Goal: Task Accomplishment & Management: Complete application form

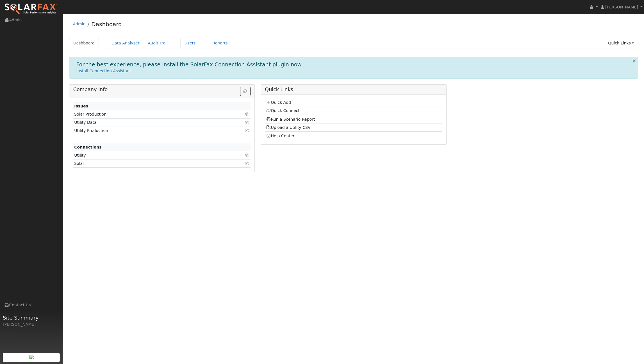
click at [181, 44] on link "Users" at bounding box center [190, 43] width 20 height 10
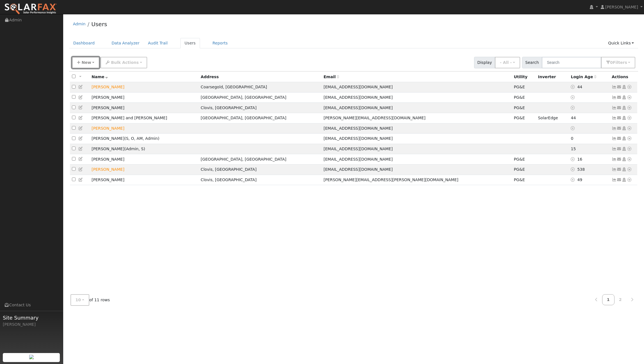
click at [92, 58] on button "New" at bounding box center [86, 63] width 28 height 12
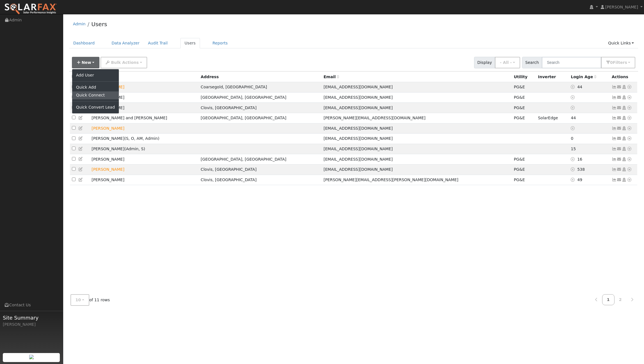
click at [92, 92] on link "Quick Connect" at bounding box center [95, 95] width 47 height 8
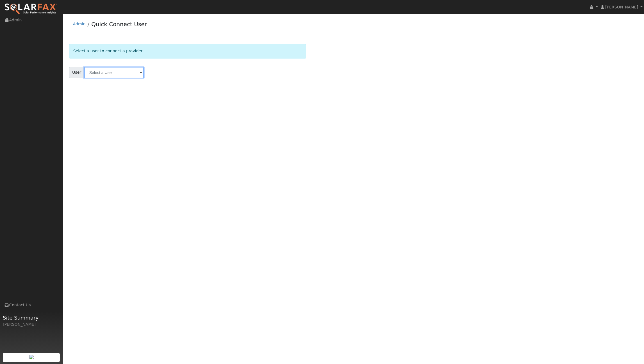
click at [132, 72] on input "text" at bounding box center [114, 72] width 60 height 11
click at [170, 68] on div "User Results Enter text to search Enter text to search No history" at bounding box center [187, 72] width 237 height 11
click at [78, 23] on link "Admin" at bounding box center [79, 24] width 13 height 4
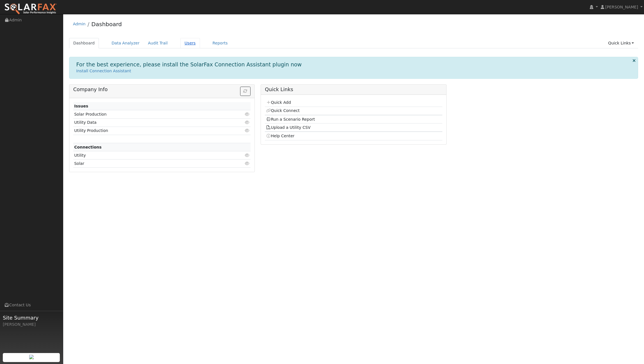
click at [183, 43] on link "Users" at bounding box center [190, 43] width 20 height 10
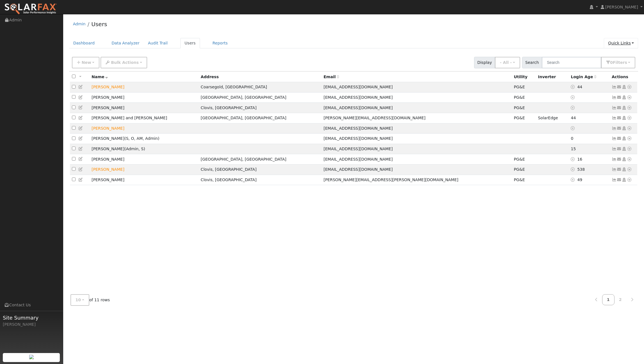
click at [623, 43] on link "Quick Links" at bounding box center [621, 43] width 34 height 10
click at [616, 52] on link "Quick Add" at bounding box center [609, 55] width 57 height 8
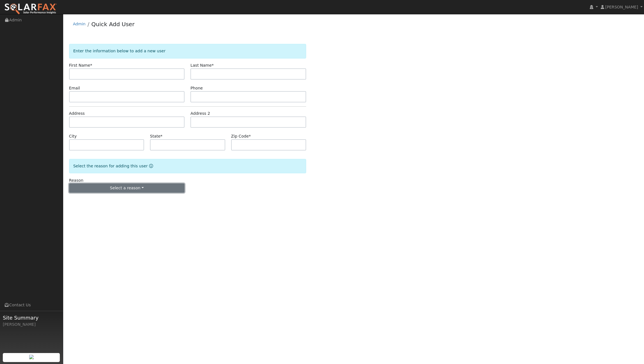
click at [131, 190] on button "Select a reason" at bounding box center [127, 188] width 116 height 10
click at [111, 198] on link "New lead" at bounding box center [100, 200] width 62 height 8
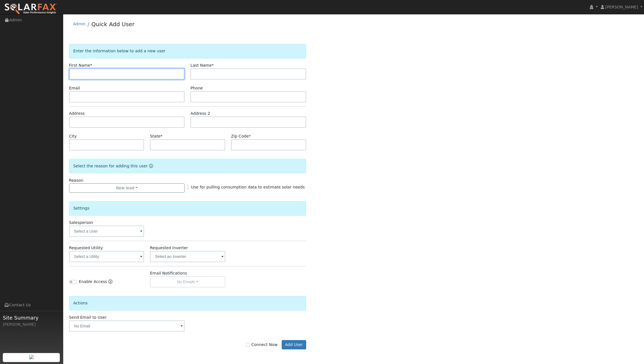
click at [106, 74] on input "text" at bounding box center [127, 73] width 116 height 11
type input "[PERSON_NAME]"
type input "Pdgett"
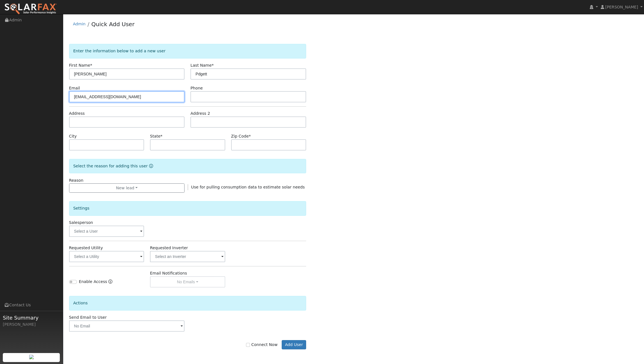
type input "[EMAIL_ADDRESS][DOMAIN_NAME]"
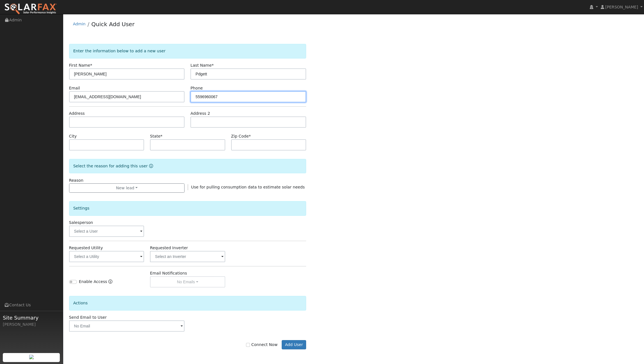
type input "5596960067"
click at [94, 124] on input "text" at bounding box center [127, 121] width 116 height 11
paste input "[STREET_ADDRESS]"
type input "[STREET_ADDRESS]"
type input "Fresno"
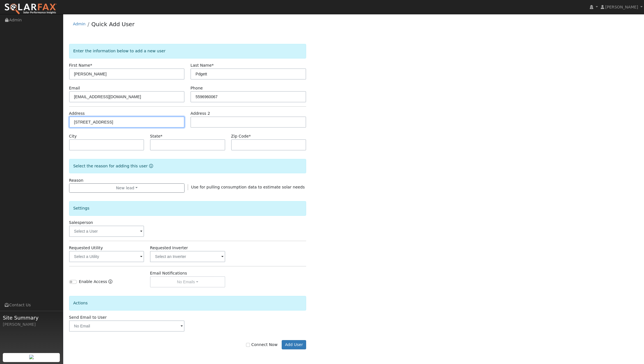
type input "CA"
type input "93726"
click at [357, 155] on div "Enter the information below to add a new user First Name * Jeff Last Name * Pdg…" at bounding box center [353, 202] width 569 height 316
click at [176, 188] on button "New lead" at bounding box center [127, 188] width 116 height 10
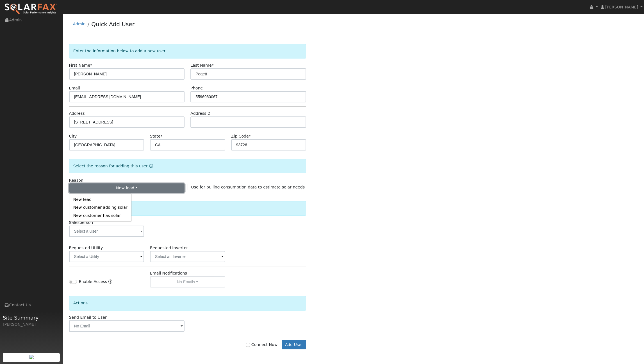
click at [176, 188] on button "New lead" at bounding box center [127, 188] width 116 height 10
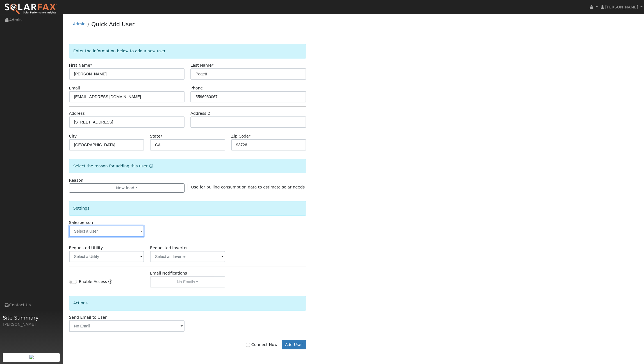
click at [136, 235] on input "text" at bounding box center [106, 230] width 75 height 11
click at [142, 233] on input "text" at bounding box center [106, 230] width 75 height 11
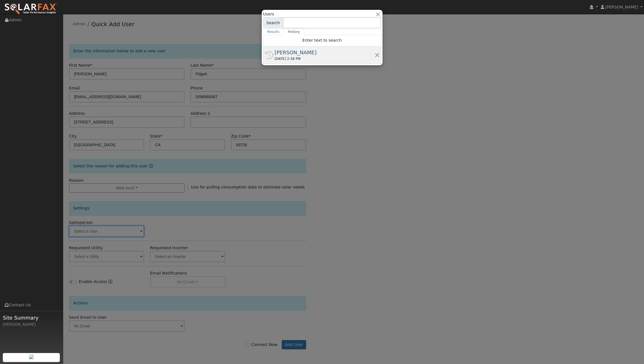
click at [333, 55] on div "[PERSON_NAME]" at bounding box center [325, 53] width 100 height 8
type input "[PERSON_NAME]"
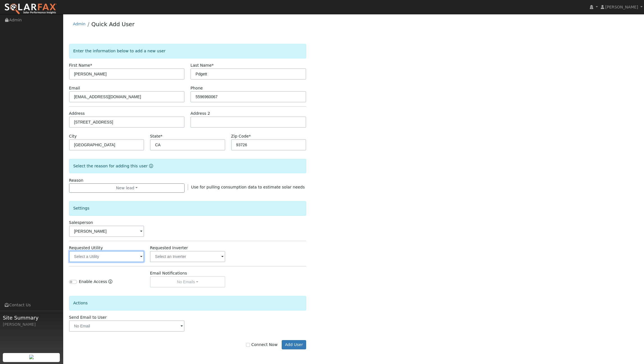
click at [139, 255] on input "text" at bounding box center [106, 256] width 75 height 11
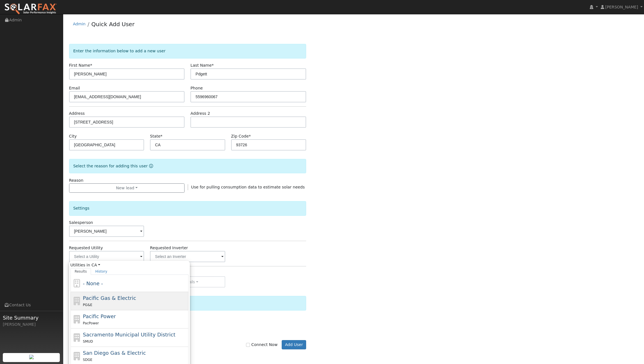
click at [135, 299] on div "Pacific Gas & Electric PG&E" at bounding box center [135, 300] width 104 height 13
type input "Pacific Gas & Electric"
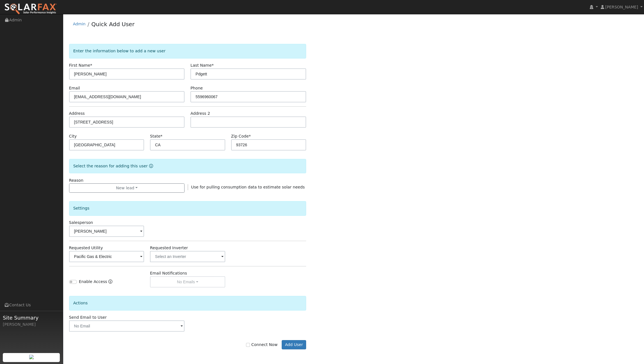
click at [182, 326] on span at bounding box center [182, 326] width 2 height 6
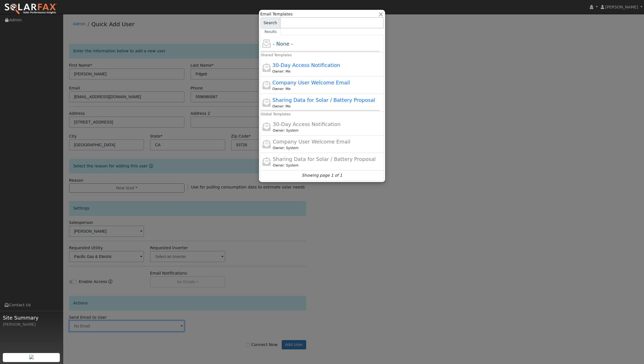
click at [364, 250] on div at bounding box center [322, 182] width 644 height 364
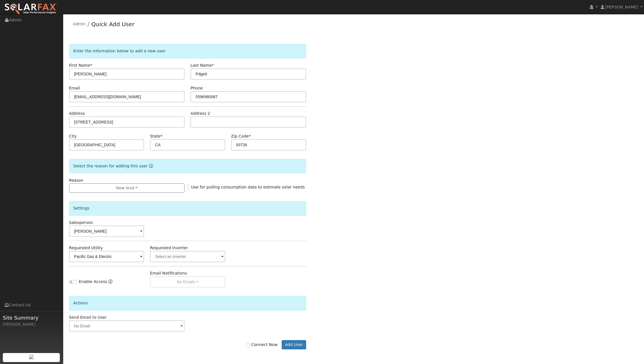
click at [199, 282] on div "Email Notifications No Emails No Emails Weekly Emails Monthly Emails" at bounding box center [187, 278] width 81 height 17
click at [290, 342] on button "Add User" at bounding box center [294, 345] width 24 height 10
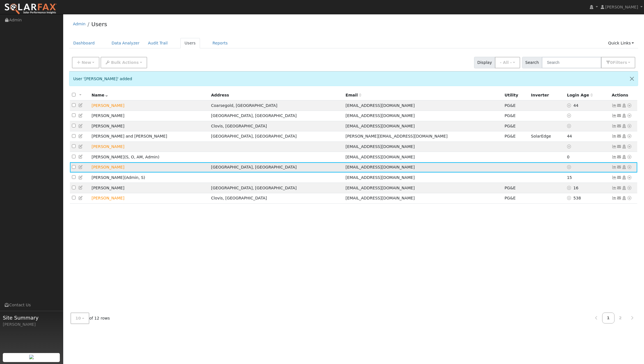
click at [614, 169] on icon at bounding box center [614, 167] width 5 height 4
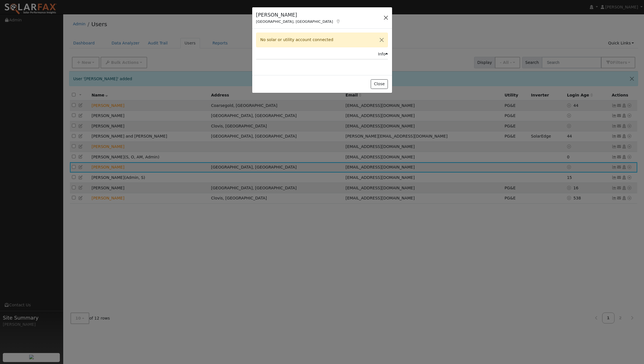
click at [384, 16] on button "button" at bounding box center [386, 18] width 8 height 8
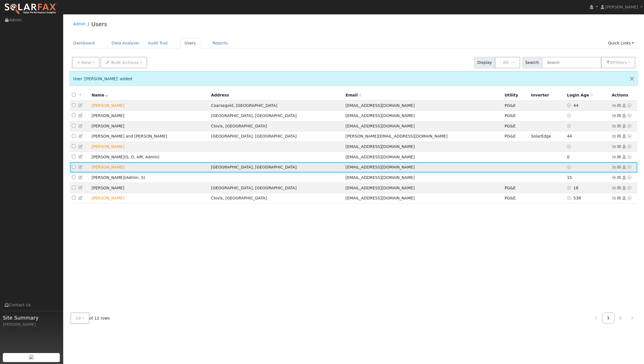
click at [630, 169] on icon at bounding box center [629, 167] width 5 height 4
click at [585, 210] on link "Utility" at bounding box center [571, 210] width 39 height 8
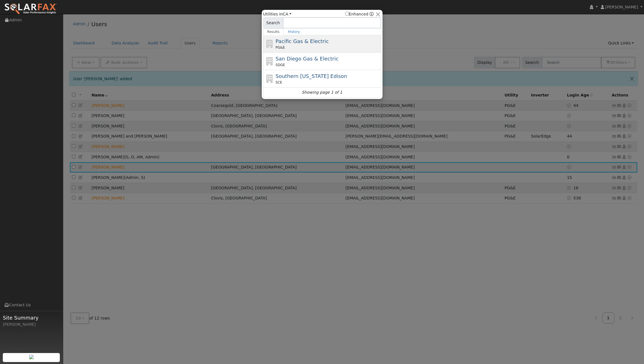
click at [292, 45] on div "PG&E" at bounding box center [328, 47] width 104 height 5
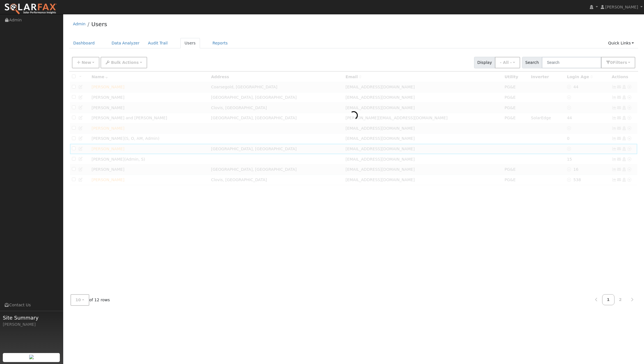
click at [369, 51] on div "Dashboard Data Analyzer Audit Trail Users Reports Quick Links Quick Add Quick C…" at bounding box center [353, 46] width 569 height 16
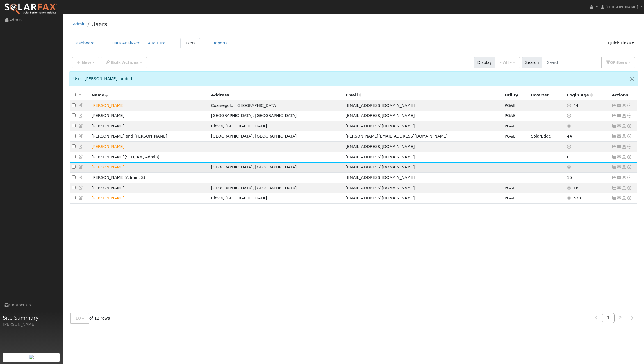
click at [629, 169] on icon at bounding box center [629, 167] width 5 height 4
click at [559, 211] on icon at bounding box center [558, 209] width 5 height 4
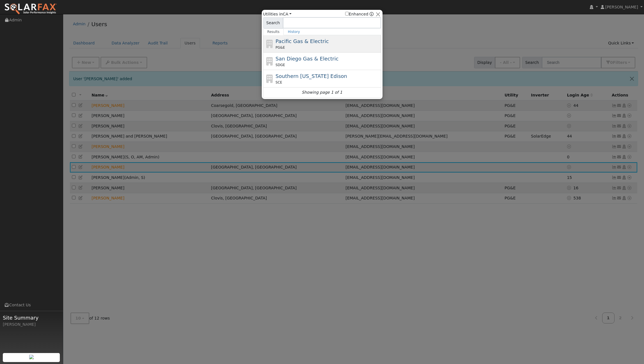
click at [336, 45] on div "PG&E" at bounding box center [328, 47] width 104 height 5
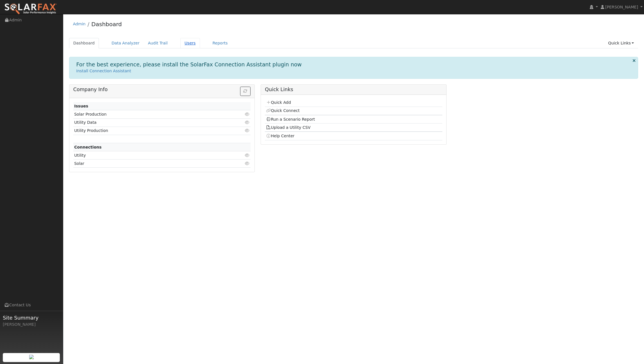
click at [180, 42] on link "Users" at bounding box center [190, 43] width 20 height 10
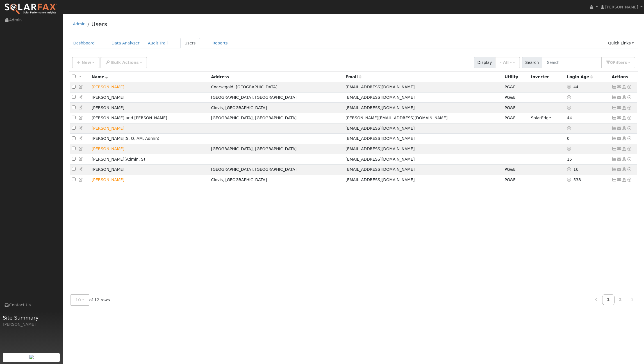
click at [405, 33] on div "Admin Users" at bounding box center [353, 25] width 569 height 17
click at [629, 151] on icon at bounding box center [629, 149] width 5 height 4
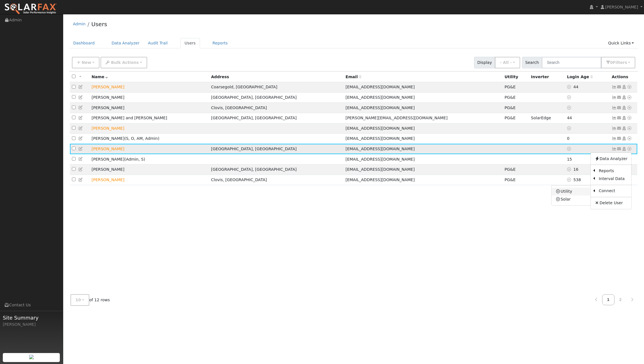
click at [581, 193] on link "Utility" at bounding box center [571, 191] width 39 height 8
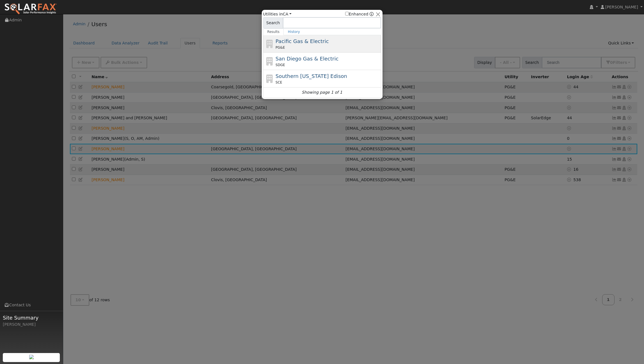
click at [313, 45] on div "PG&E" at bounding box center [328, 47] width 104 height 5
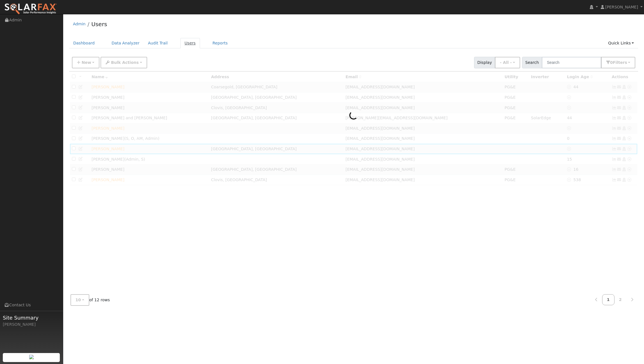
click at [180, 42] on link "Users" at bounding box center [190, 43] width 20 height 10
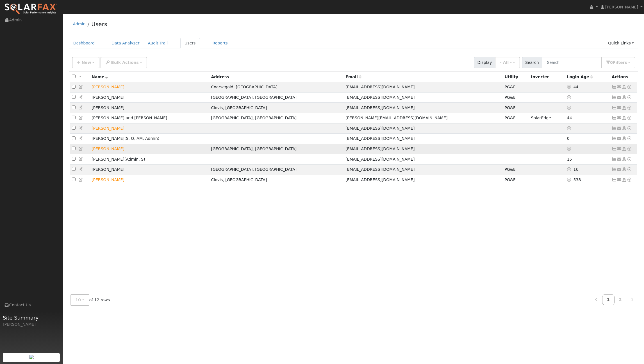
click at [619, 150] on icon at bounding box center [619, 149] width 5 height 4
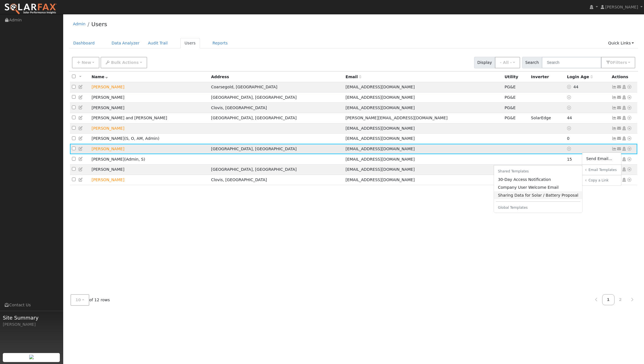
click at [550, 198] on link "Sharing Data for Solar / Battery Proposal" at bounding box center [538, 195] width 89 height 8
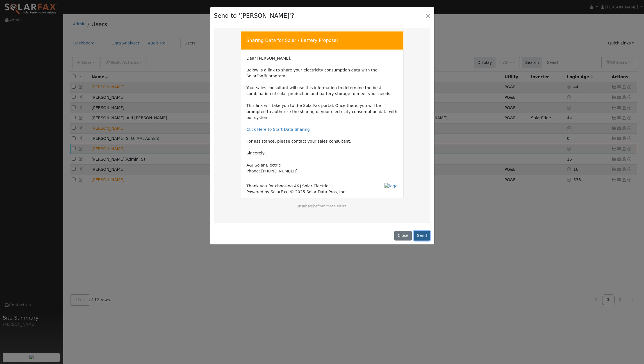
click at [422, 231] on button "Send" at bounding box center [422, 236] width 17 height 10
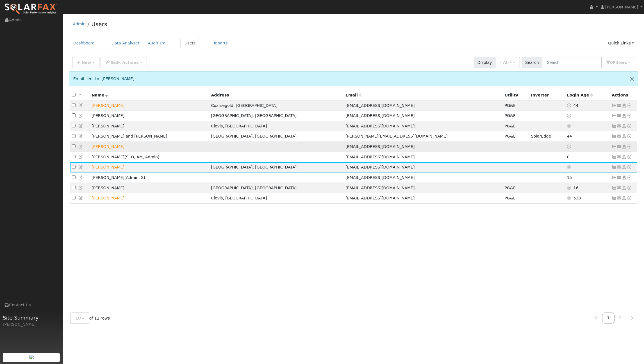
click at [620, 148] on icon at bounding box center [619, 146] width 5 height 4
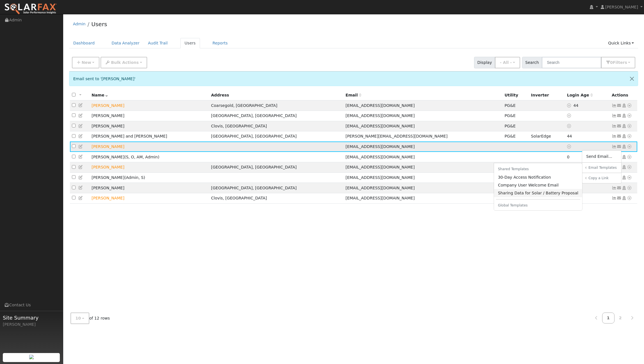
click at [531, 193] on link "Sharing Data for Solar / Battery Proposal" at bounding box center [538, 193] width 89 height 8
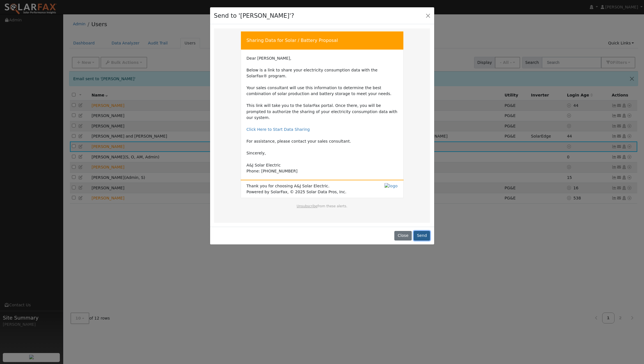
click at [423, 231] on button "Send" at bounding box center [422, 236] width 17 height 10
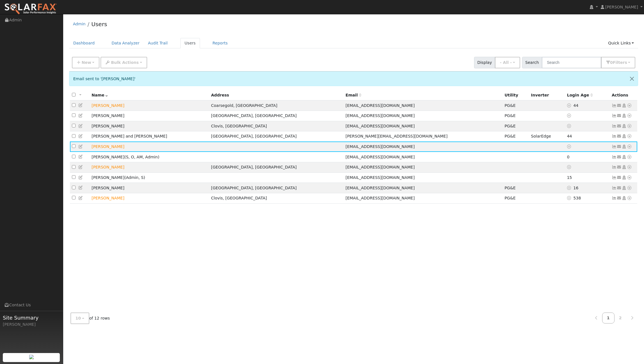
click at [273, 59] on div "New Add User Quick Add Quick Connect Quick Convert Lead Bulk Actions Send Email…" at bounding box center [354, 61] width 566 height 13
click at [271, 257] on div "All None All on page None on page Name Address Email Utility Inverter Login Age…" at bounding box center [353, 199] width 569 height 218
click at [291, 225] on div "All None All on page None on page Name Address Email Utility Inverter Login Age…" at bounding box center [353, 199] width 569 height 218
click at [630, 105] on icon at bounding box center [629, 105] width 5 height 4
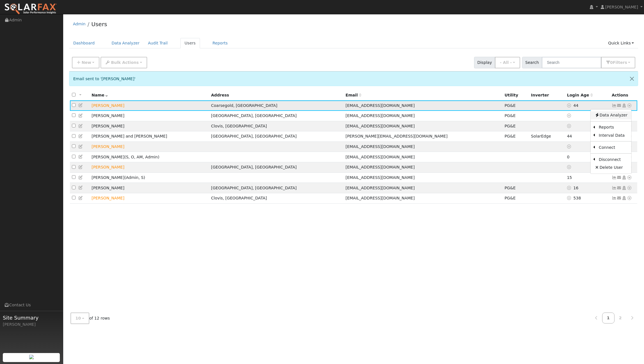
click at [613, 115] on link "Data Analyzer" at bounding box center [611, 115] width 41 height 8
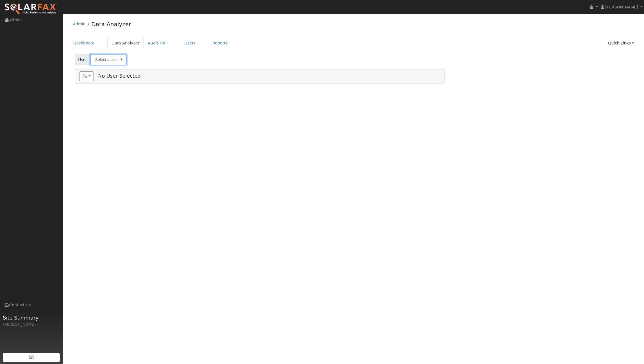
type input "[PERSON_NAME]"
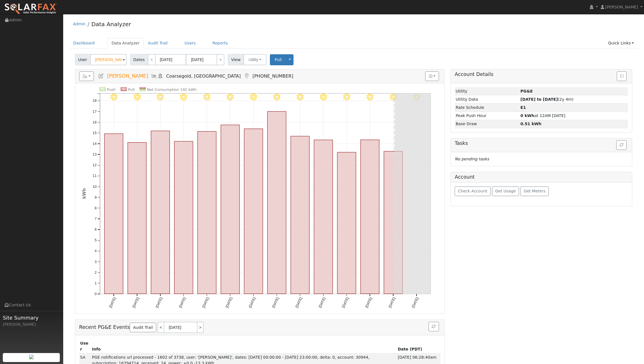
click at [321, 59] on div "User [PERSON_NAME] Account Default Account Default Account [STREET_ADDRESS] Pri…" at bounding box center [354, 58] width 560 height 13
click at [181, 44] on link "Users" at bounding box center [190, 43] width 20 height 10
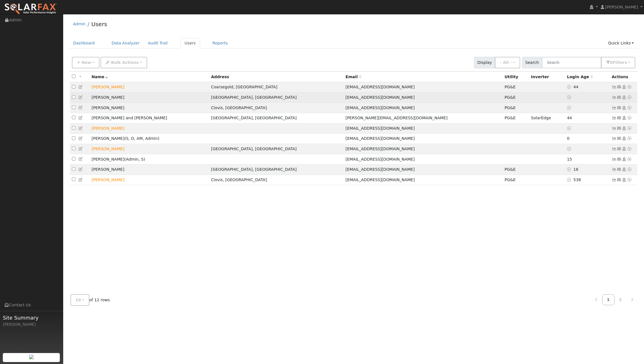
click at [630, 97] on icon at bounding box center [629, 97] width 5 height 4
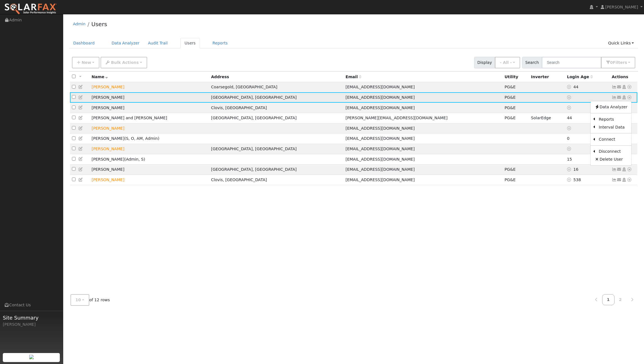
click at [630, 97] on icon at bounding box center [629, 97] width 5 height 4
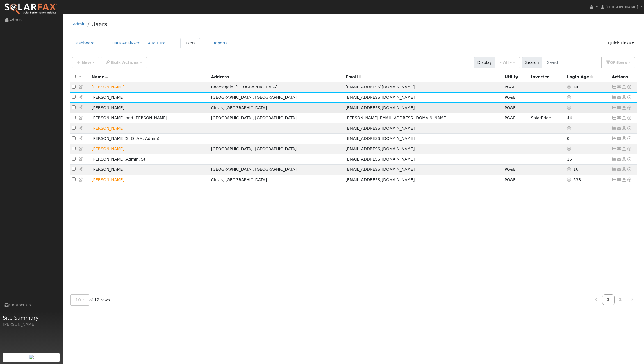
click at [629, 109] on icon at bounding box center [629, 108] width 5 height 4
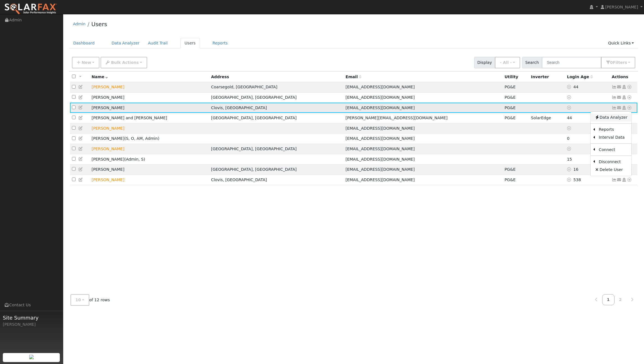
click at [613, 118] on link "Data Analyzer" at bounding box center [611, 118] width 41 height 8
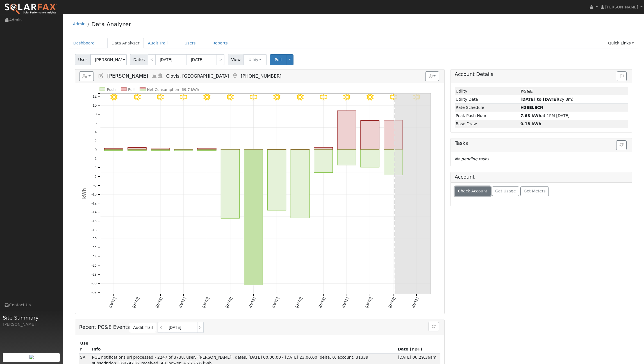
click at [475, 188] on button "Check Account" at bounding box center [473, 191] width 36 height 10
